Goal: Task Accomplishment & Management: Manage account settings

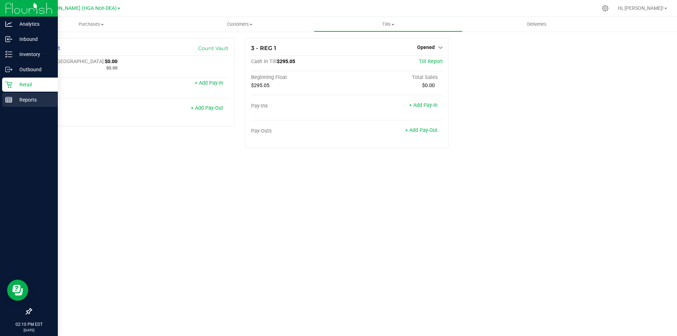
click at [7, 99] on line at bounding box center [9, 99] width 6 height 0
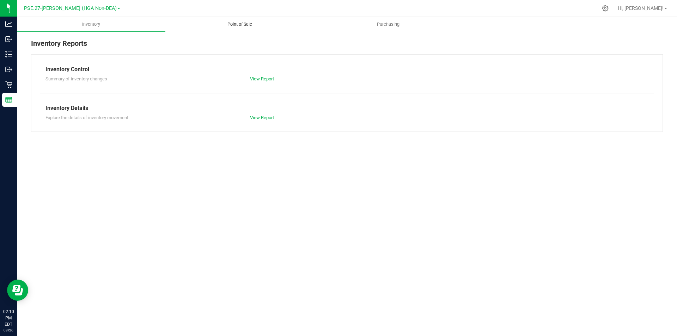
click at [234, 26] on span "Point of Sale" at bounding box center [240, 24] width 44 height 6
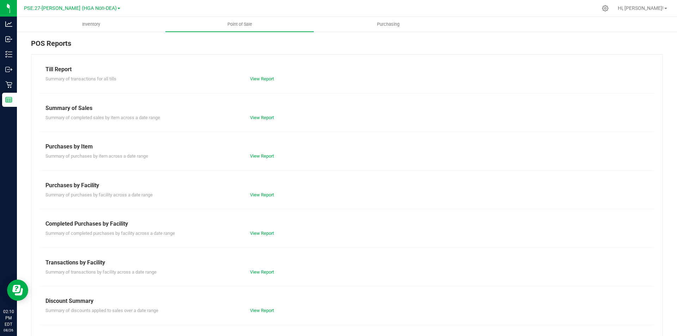
click at [65, 68] on div "Till Report" at bounding box center [347, 69] width 603 height 8
click at [253, 77] on link "View Report" at bounding box center [262, 78] width 24 height 5
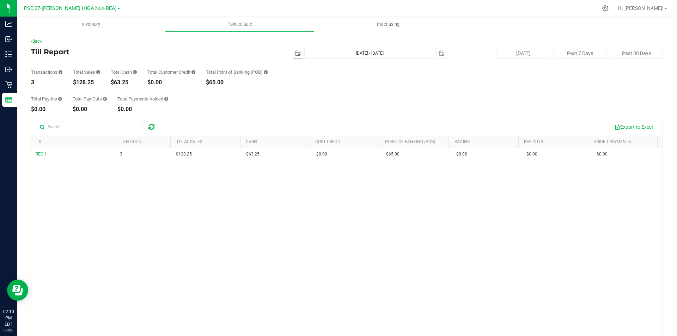
click at [295, 52] on span "select" at bounding box center [298, 53] width 6 height 6
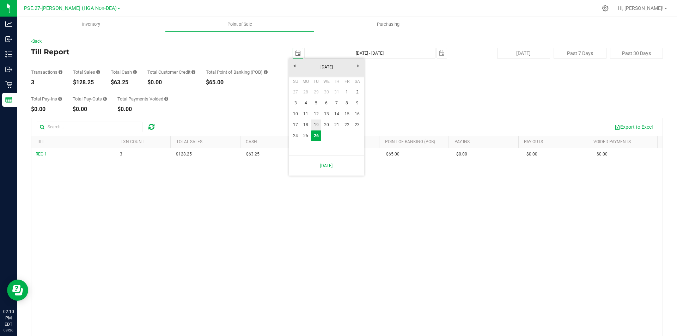
click at [316, 126] on link "19" at bounding box center [316, 125] width 10 height 11
type input "[DATE]"
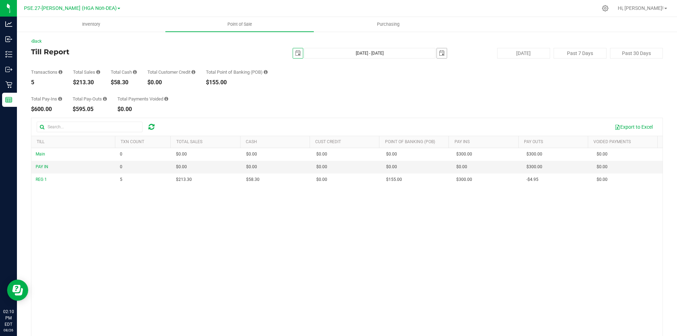
click at [440, 54] on span "select" at bounding box center [442, 53] width 6 height 6
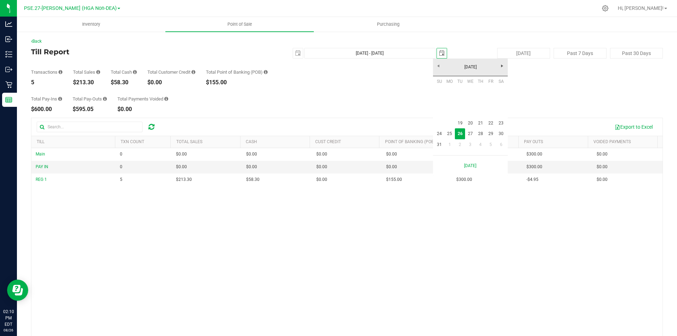
scroll to position [0, 18]
click at [462, 124] on link "19" at bounding box center [460, 123] width 10 height 11
type input "[DATE] - [DATE]"
type input "[DATE]"
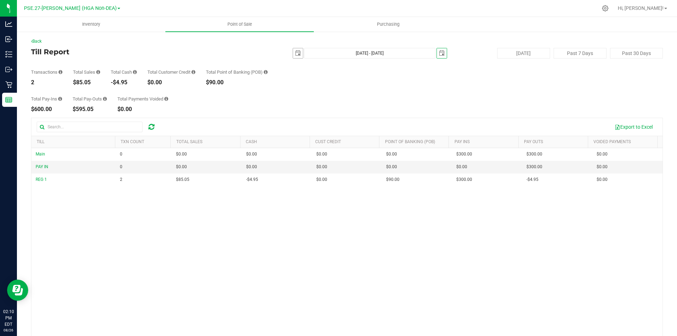
click at [295, 53] on span "select" at bounding box center [298, 53] width 6 height 6
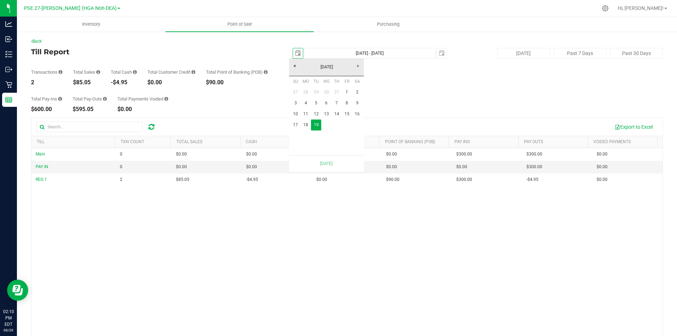
scroll to position [0, 18]
click at [439, 51] on span "select" at bounding box center [442, 53] width 6 height 6
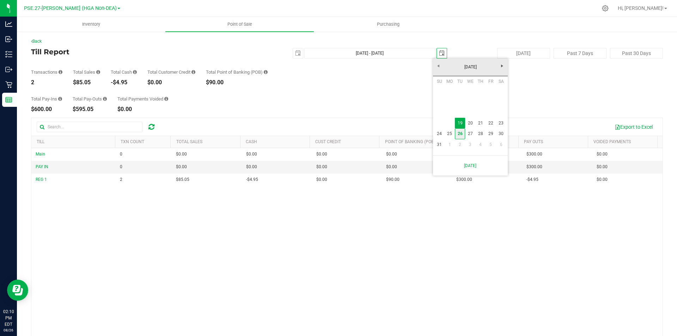
click at [460, 131] on link "26" at bounding box center [460, 133] width 10 height 11
type input "[DATE] - [DATE]"
type input "[DATE]"
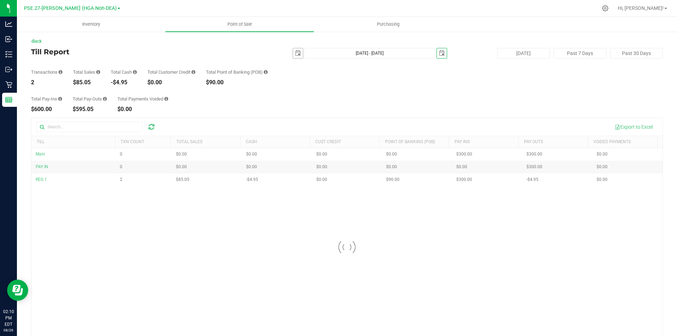
click at [295, 54] on span "select" at bounding box center [298, 53] width 6 height 6
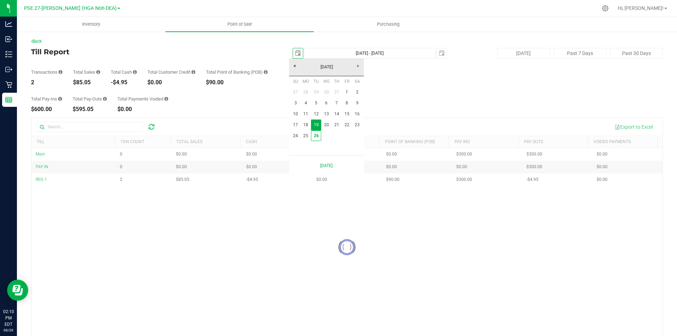
scroll to position [0, 18]
click at [317, 136] on link "26" at bounding box center [316, 136] width 10 height 11
type input "[DATE] - [DATE]"
type input "[DATE]"
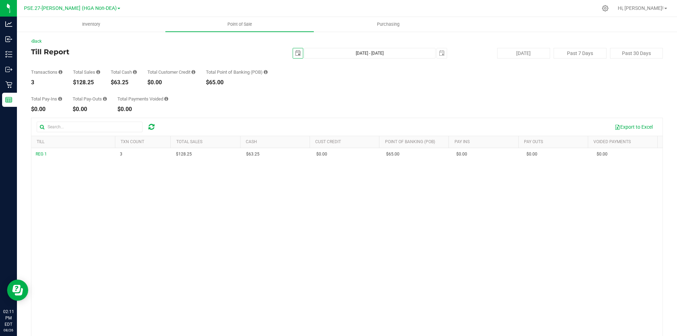
click at [297, 53] on span "select" at bounding box center [298, 53] width 6 height 6
click at [318, 122] on link "19" at bounding box center [316, 125] width 10 height 11
type input "[DATE] - [DATE]"
type input "[DATE]"
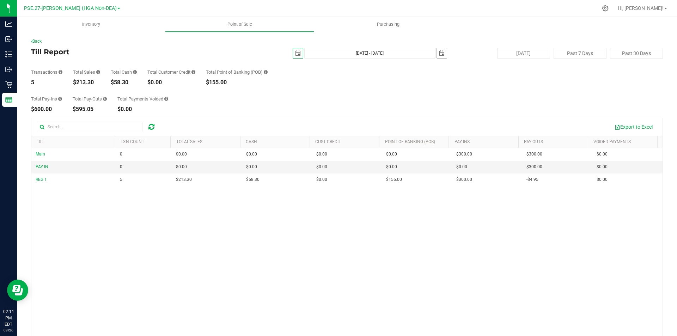
click at [440, 53] on span "select" at bounding box center [442, 53] width 6 height 6
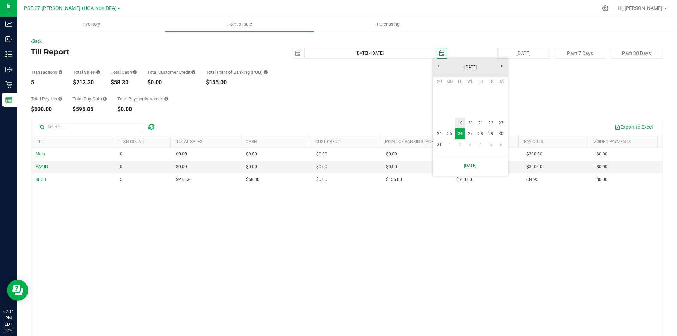
click at [460, 120] on link "19" at bounding box center [460, 123] width 10 height 11
type input "[DATE] - [DATE]"
type input "[DATE]"
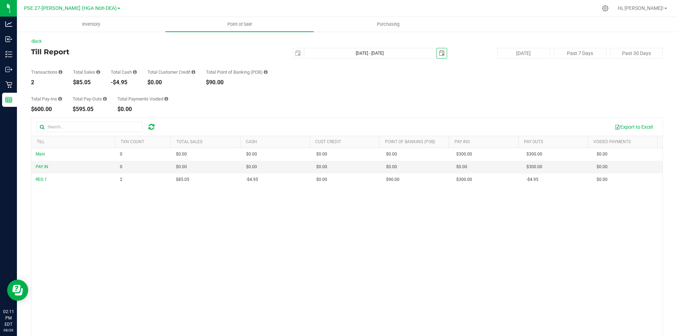
click at [440, 51] on span "select" at bounding box center [442, 53] width 6 height 6
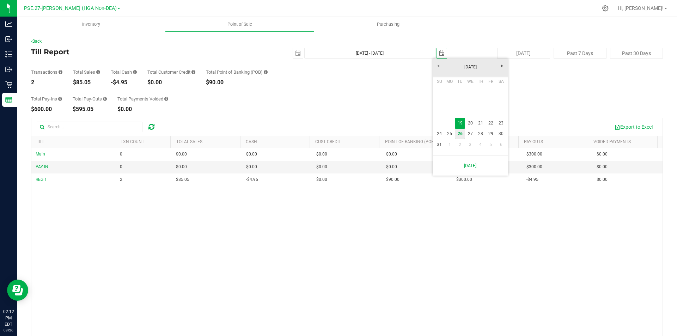
click at [462, 132] on link "26" at bounding box center [460, 133] width 10 height 11
type input "[DATE] - [DATE]"
type input "[DATE]"
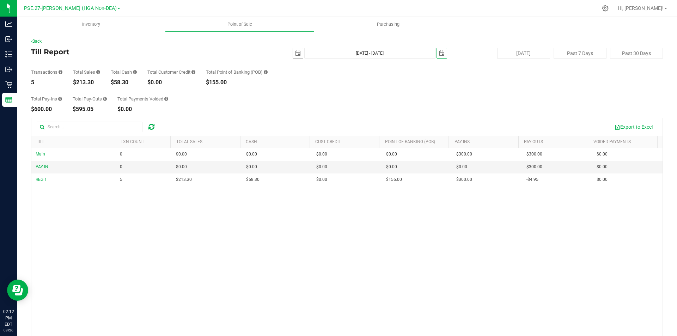
click at [295, 50] on span "select" at bounding box center [298, 53] width 6 height 6
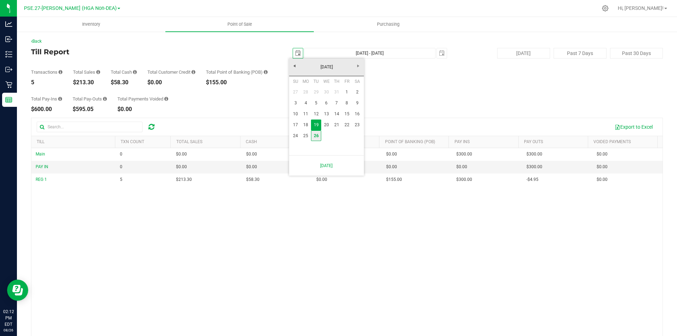
click at [318, 133] on link "26" at bounding box center [316, 136] width 10 height 11
type input "[DATE] - [DATE]"
type input "[DATE]"
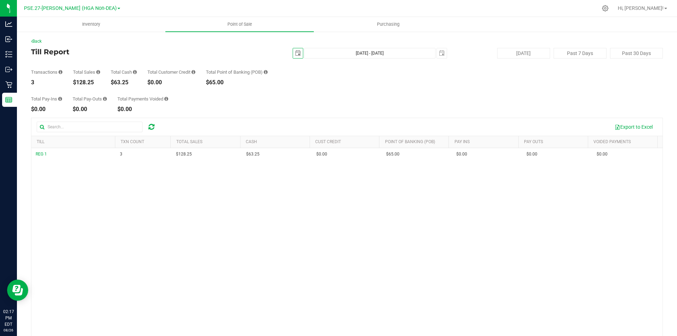
click at [296, 52] on span "select" at bounding box center [298, 53] width 6 height 6
click at [315, 122] on link "19" at bounding box center [316, 125] width 10 height 11
type input "[DATE] - [DATE]"
type input "[DATE]"
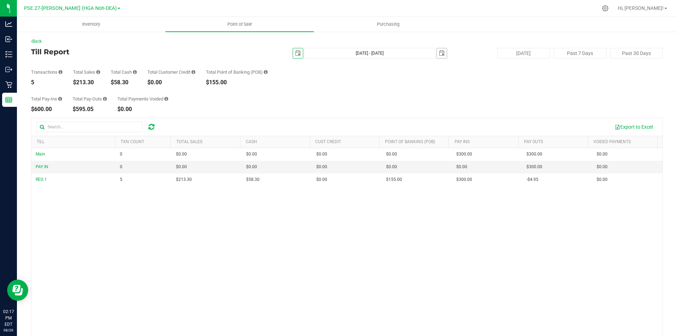
click at [439, 51] on span "select" at bounding box center [442, 53] width 6 height 6
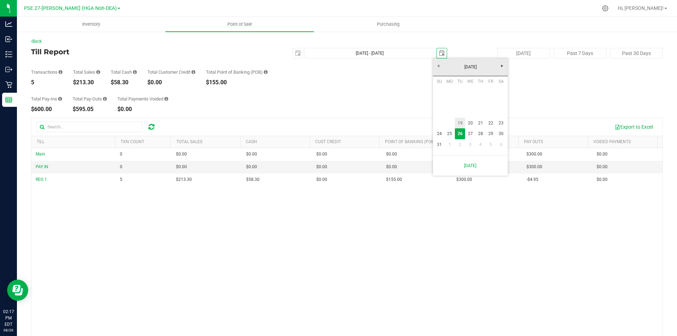
click at [460, 123] on link "19" at bounding box center [460, 123] width 10 height 11
type input "[DATE] - [DATE]"
type input "[DATE]"
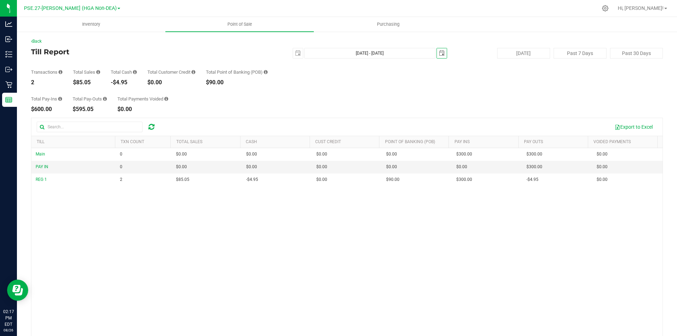
click at [439, 53] on span "select" at bounding box center [442, 53] width 6 height 6
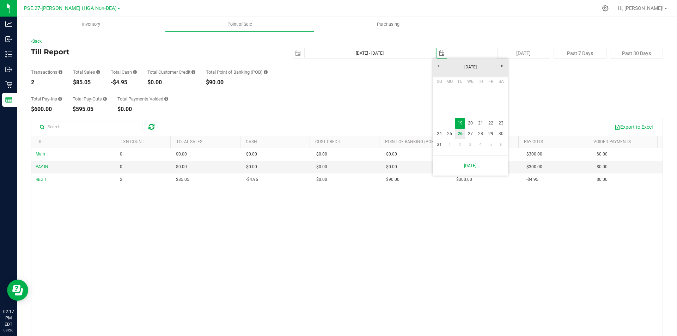
click at [460, 136] on link "26" at bounding box center [460, 133] width 10 height 11
type input "[DATE] - [DATE]"
type input "[DATE]"
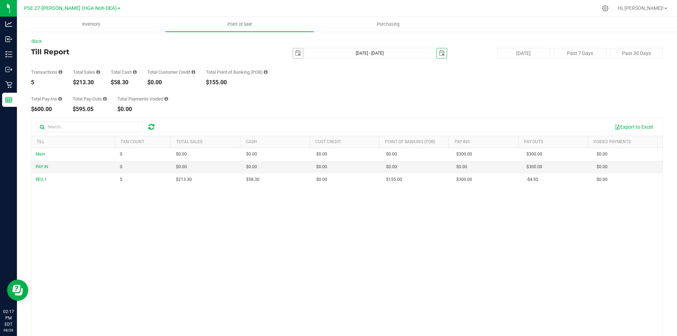
click at [295, 53] on span "select" at bounding box center [298, 53] width 6 height 6
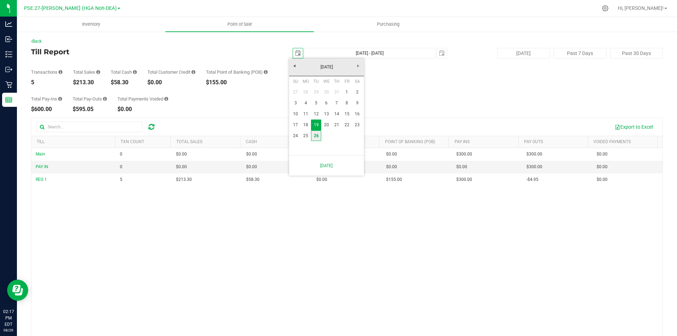
click at [318, 137] on link "26" at bounding box center [316, 136] width 10 height 11
type input "[DATE] - [DATE]"
type input "[DATE]"
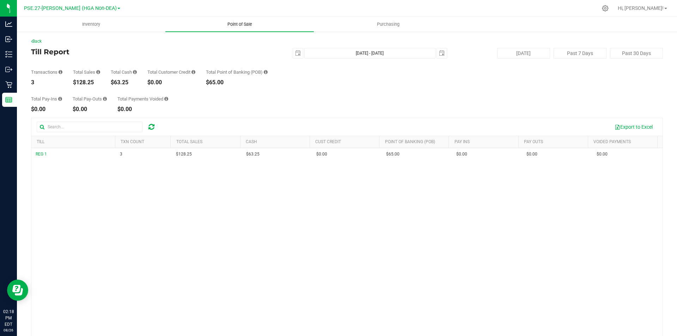
scroll to position [0, 0]
click at [233, 26] on span "Point of Sale" at bounding box center [240, 24] width 44 height 6
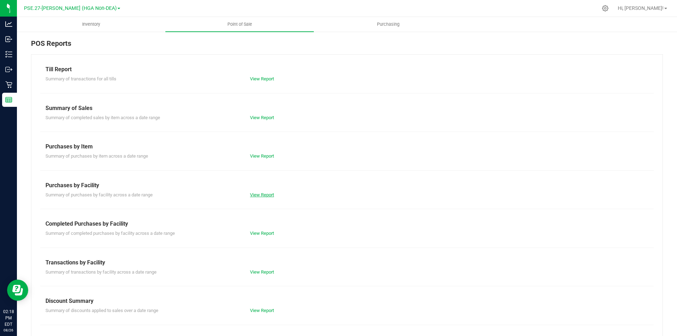
click at [255, 194] on link "View Report" at bounding box center [262, 194] width 24 height 5
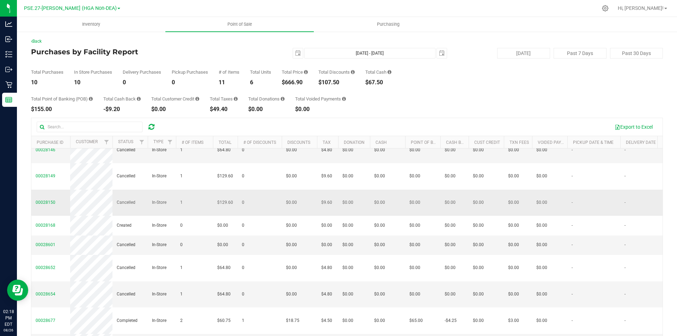
scroll to position [43, 0]
click at [224, 25] on span "Point of Sale" at bounding box center [240, 24] width 44 height 6
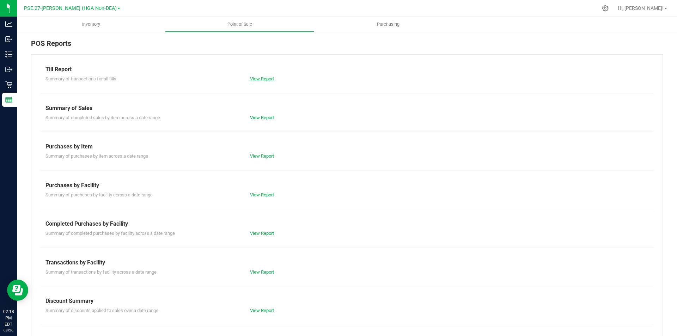
click at [266, 78] on link "View Report" at bounding box center [262, 78] width 24 height 5
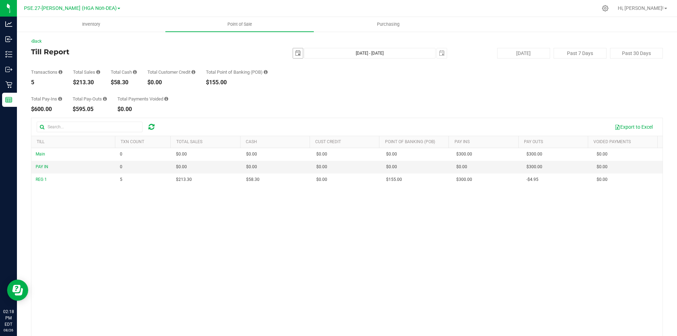
click at [295, 55] on span "select" at bounding box center [298, 53] width 6 height 6
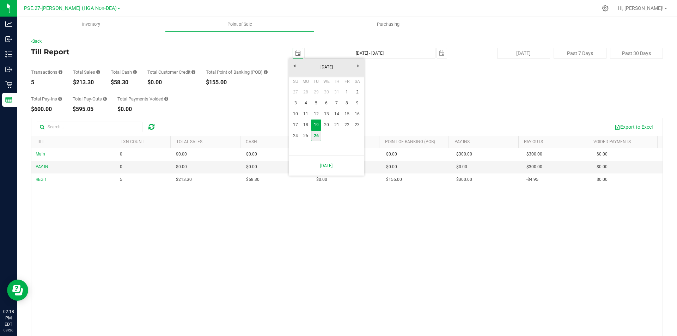
click at [317, 132] on link "26" at bounding box center [316, 136] width 10 height 11
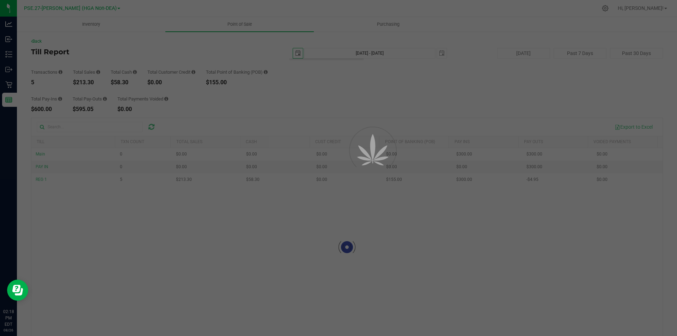
type input "[DATE]"
type input "[DATE] - [DATE]"
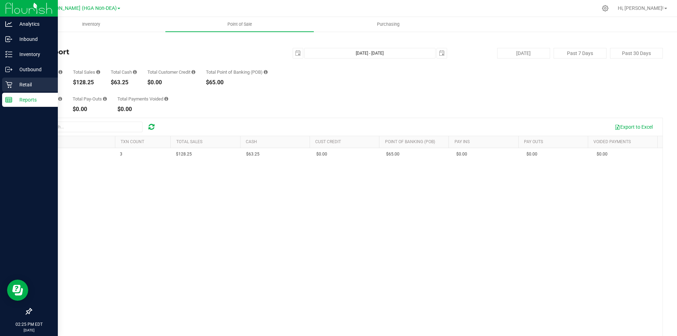
click at [8, 81] on icon at bounding box center [8, 84] width 7 height 7
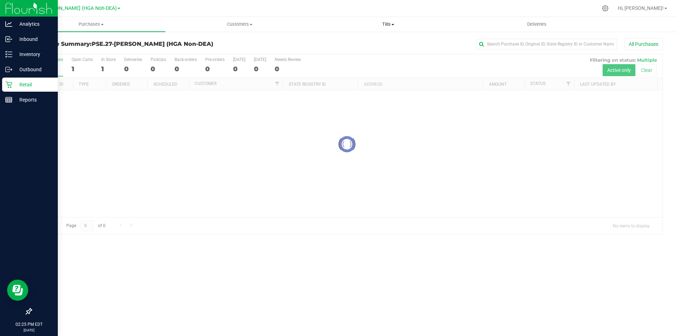
click at [385, 26] on span "Tills" at bounding box center [388, 24] width 148 height 6
click at [365, 42] on li "Manage tills" at bounding box center [388, 42] width 149 height 8
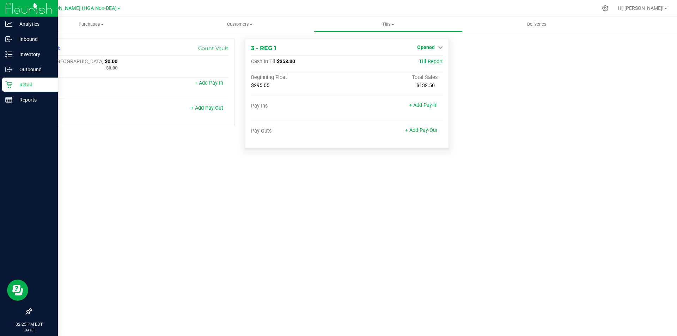
click at [429, 47] on span "Opened" at bounding box center [426, 47] width 18 height 6
click at [430, 61] on link "Close Till" at bounding box center [426, 62] width 19 height 6
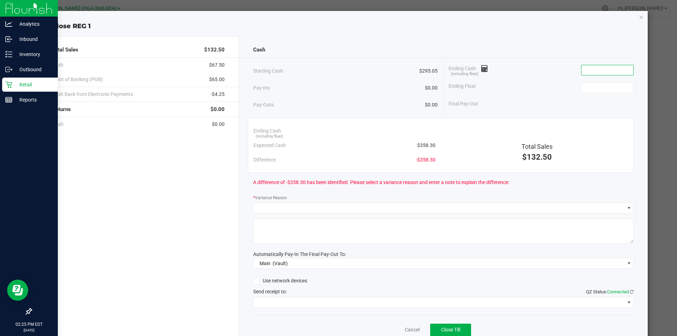
click at [596, 71] on input at bounding box center [608, 70] width 52 height 10
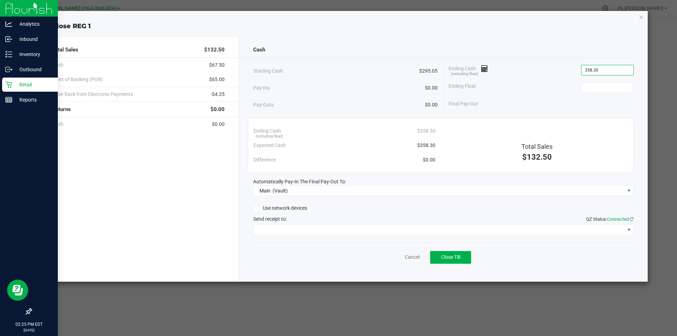
type input "$358.30"
type input "$295.05"
click at [411, 259] on link "Cancel" at bounding box center [412, 257] width 15 height 7
